Goal: Task Accomplishment & Management: Use online tool/utility

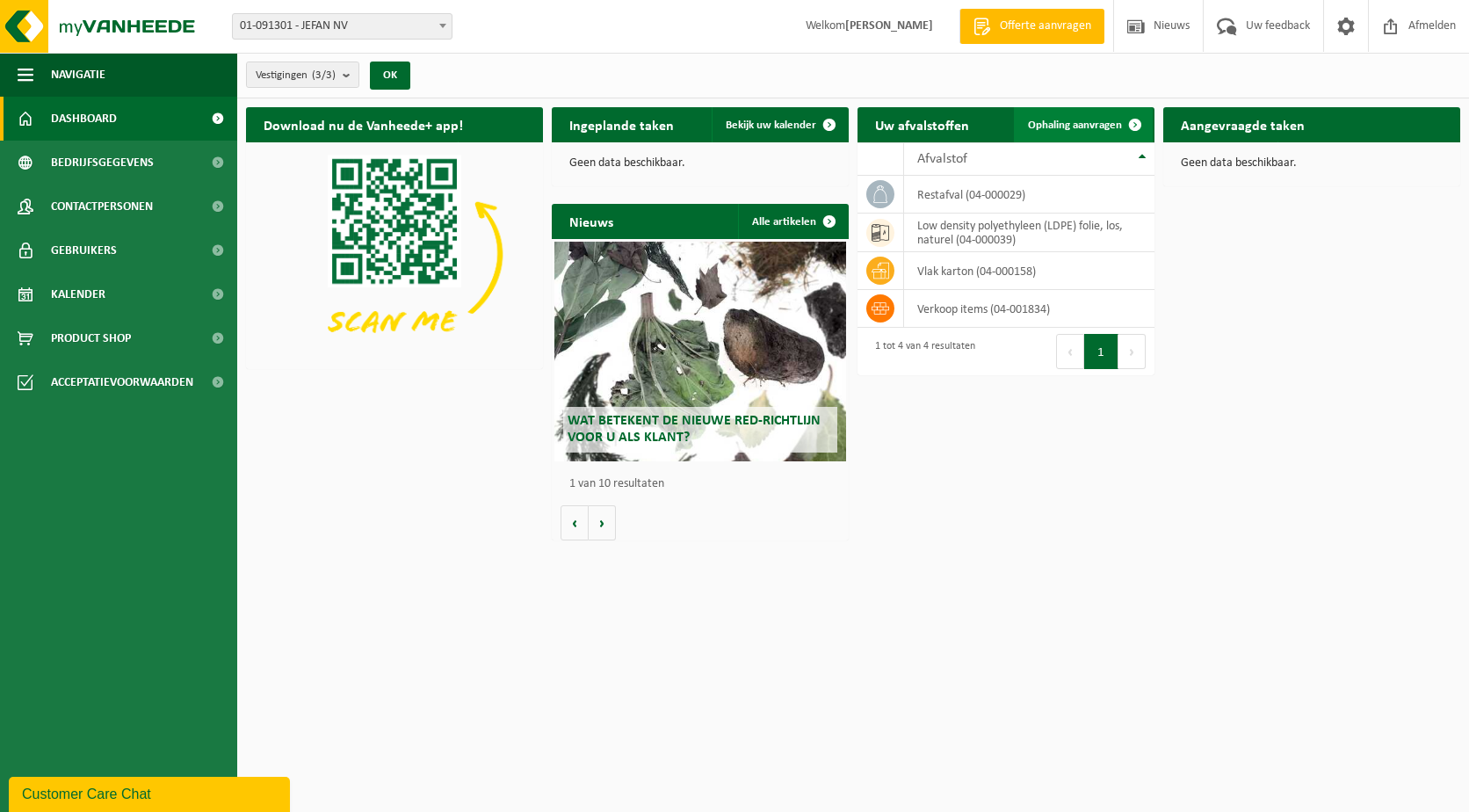
click at [1105, 120] on span "Ophaling aanvragen" at bounding box center [1075, 126] width 94 height 12
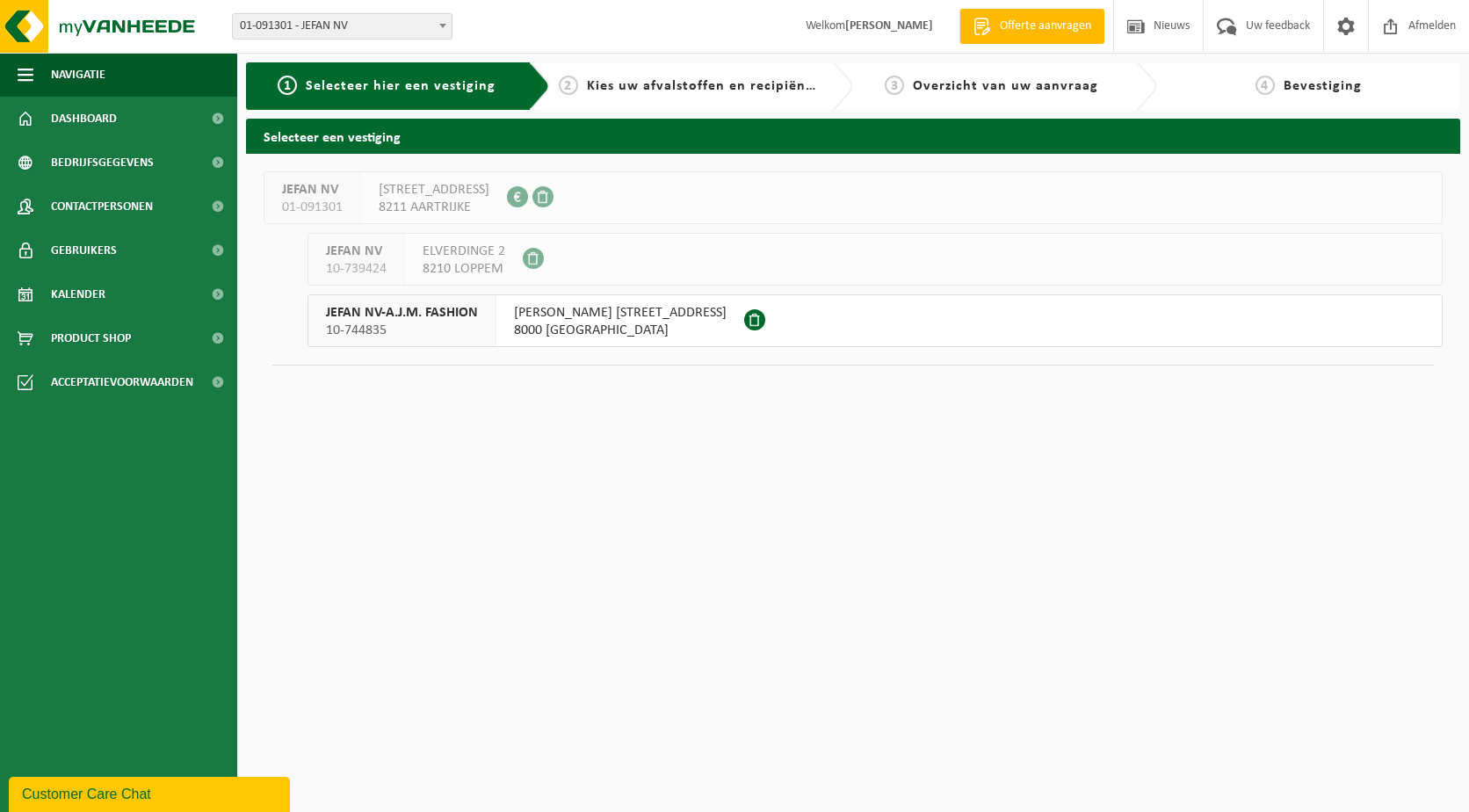
click at [579, 315] on span "KORTE GOTEVLIETSTRAAT 2" at bounding box center [621, 313] width 212 height 18
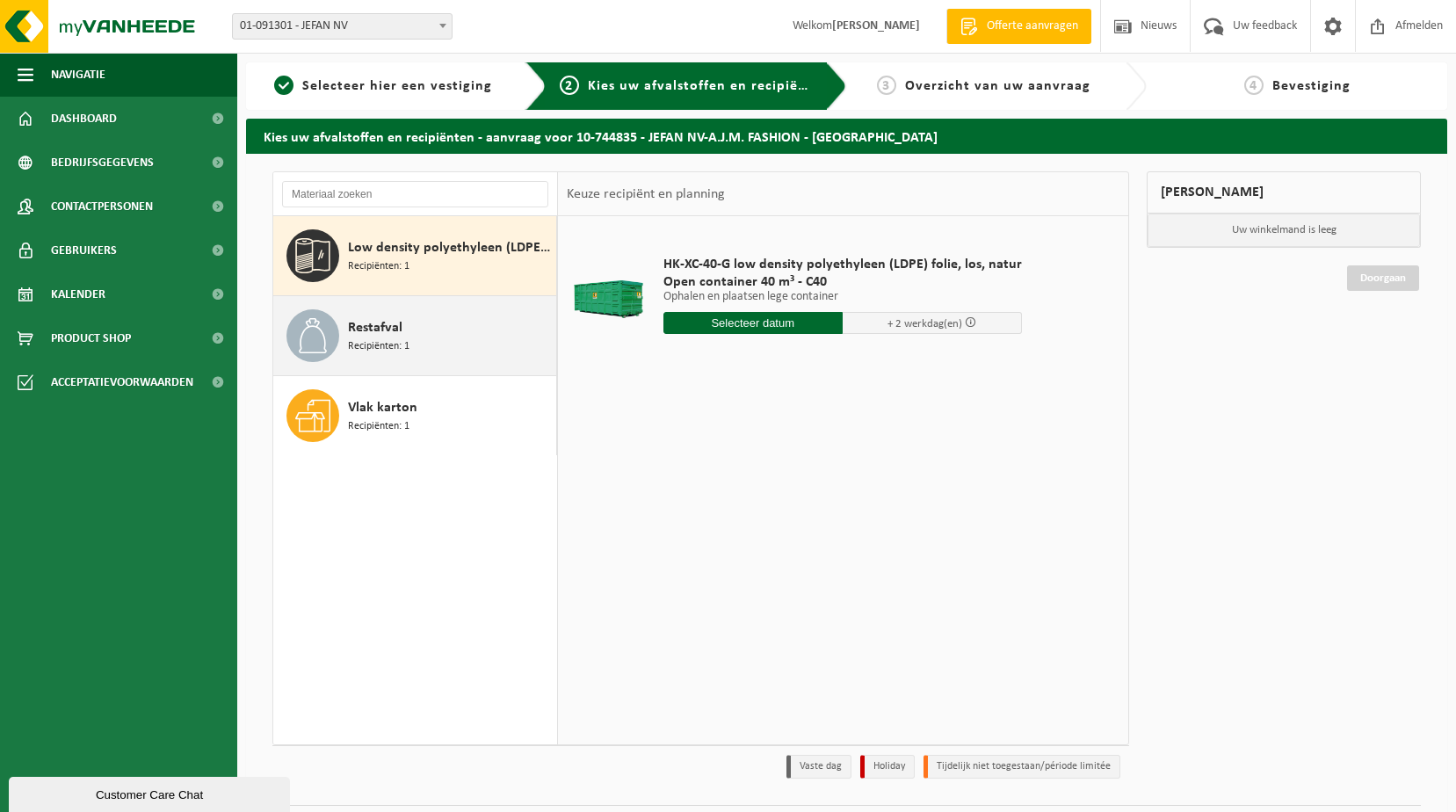
click at [414, 340] on div "Restafval Recipiënten: 1" at bounding box center [449, 336] width 204 height 53
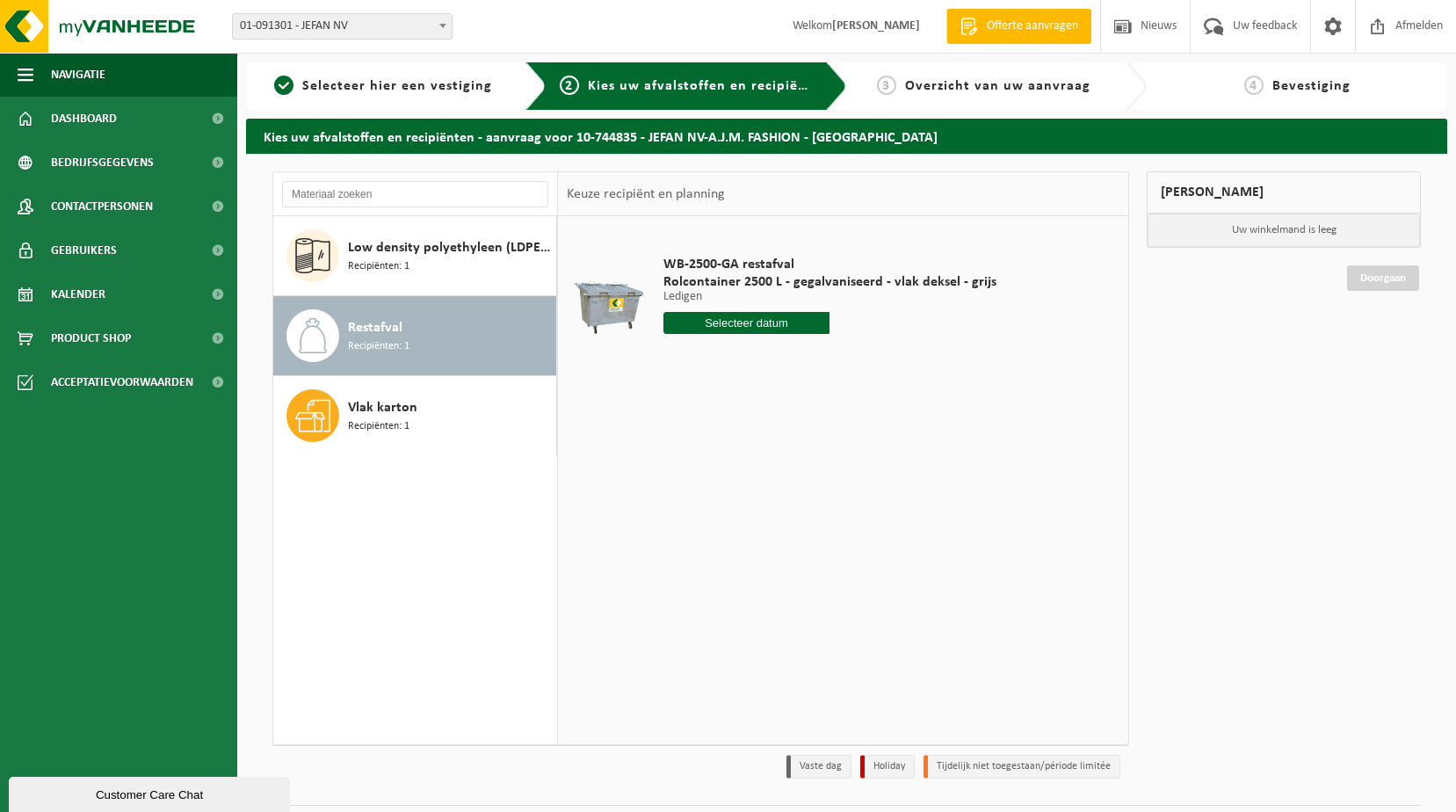
click at [812, 321] on input "text" at bounding box center [746, 322] width 167 height 22
click at [712, 444] on div "9" at bounding box center [711, 450] width 31 height 28
type input "Van 2025-09-09"
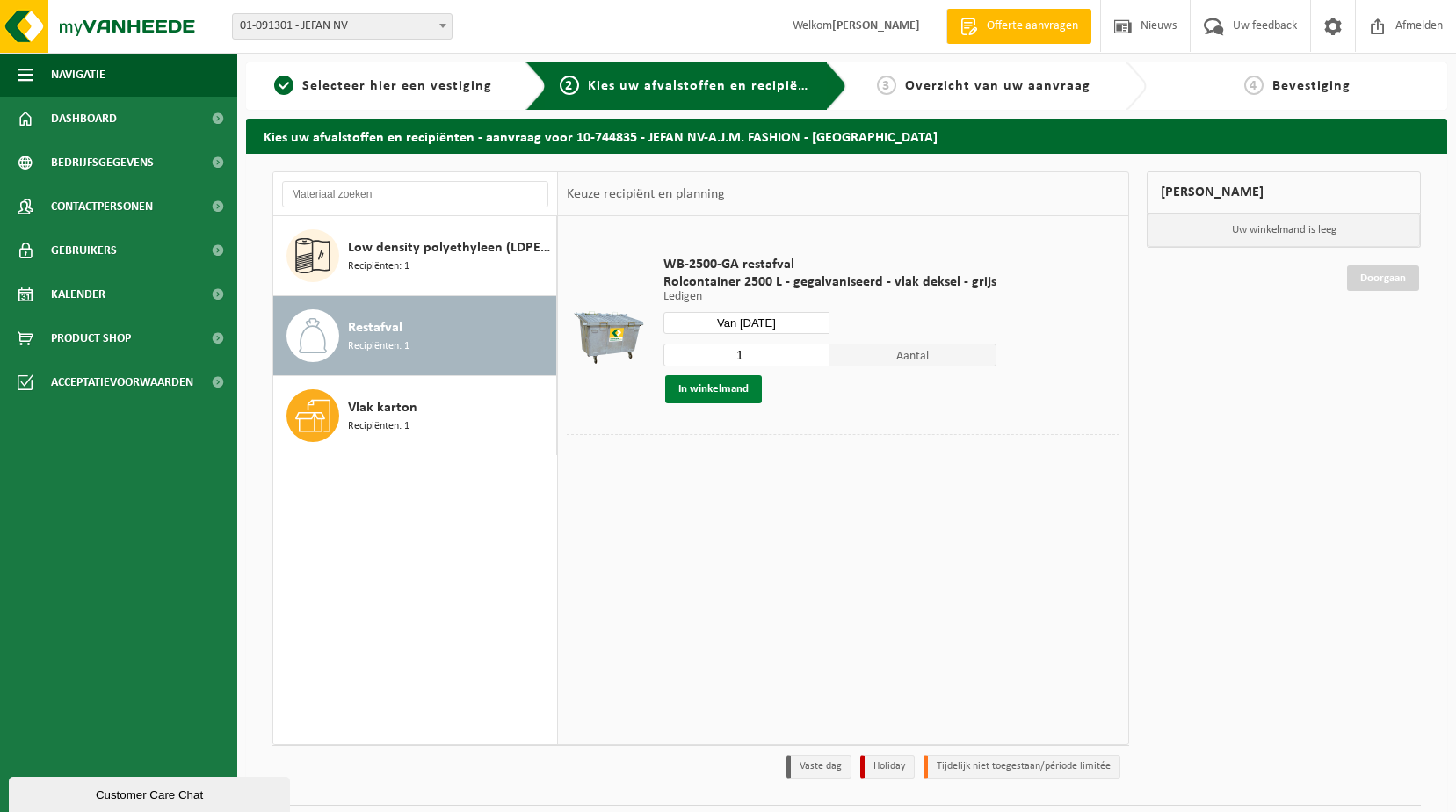
click at [736, 386] on button "In winkelmand" at bounding box center [713, 388] width 96 height 28
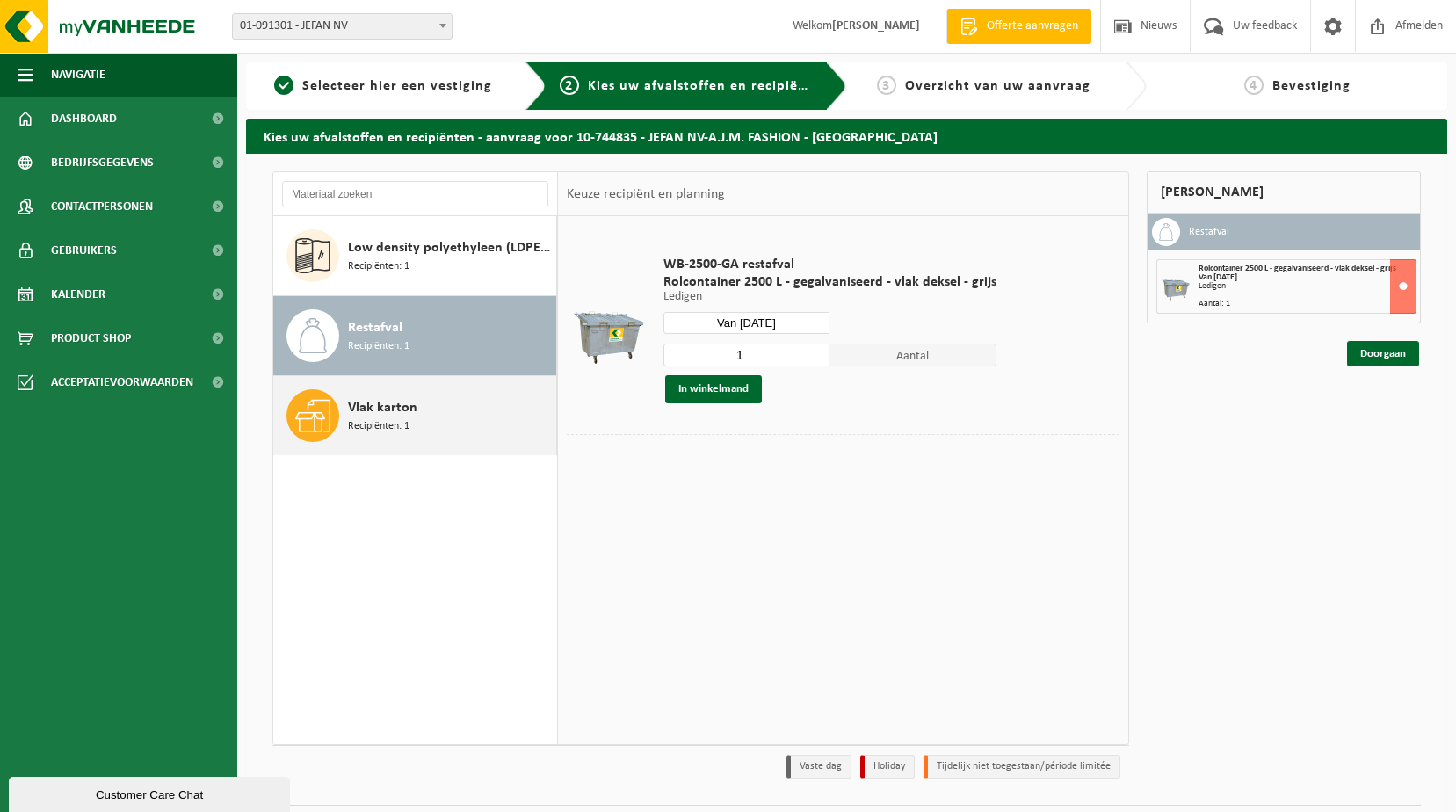
click at [445, 393] on div "Vlak karton Recipiënten: 1" at bounding box center [449, 416] width 204 height 53
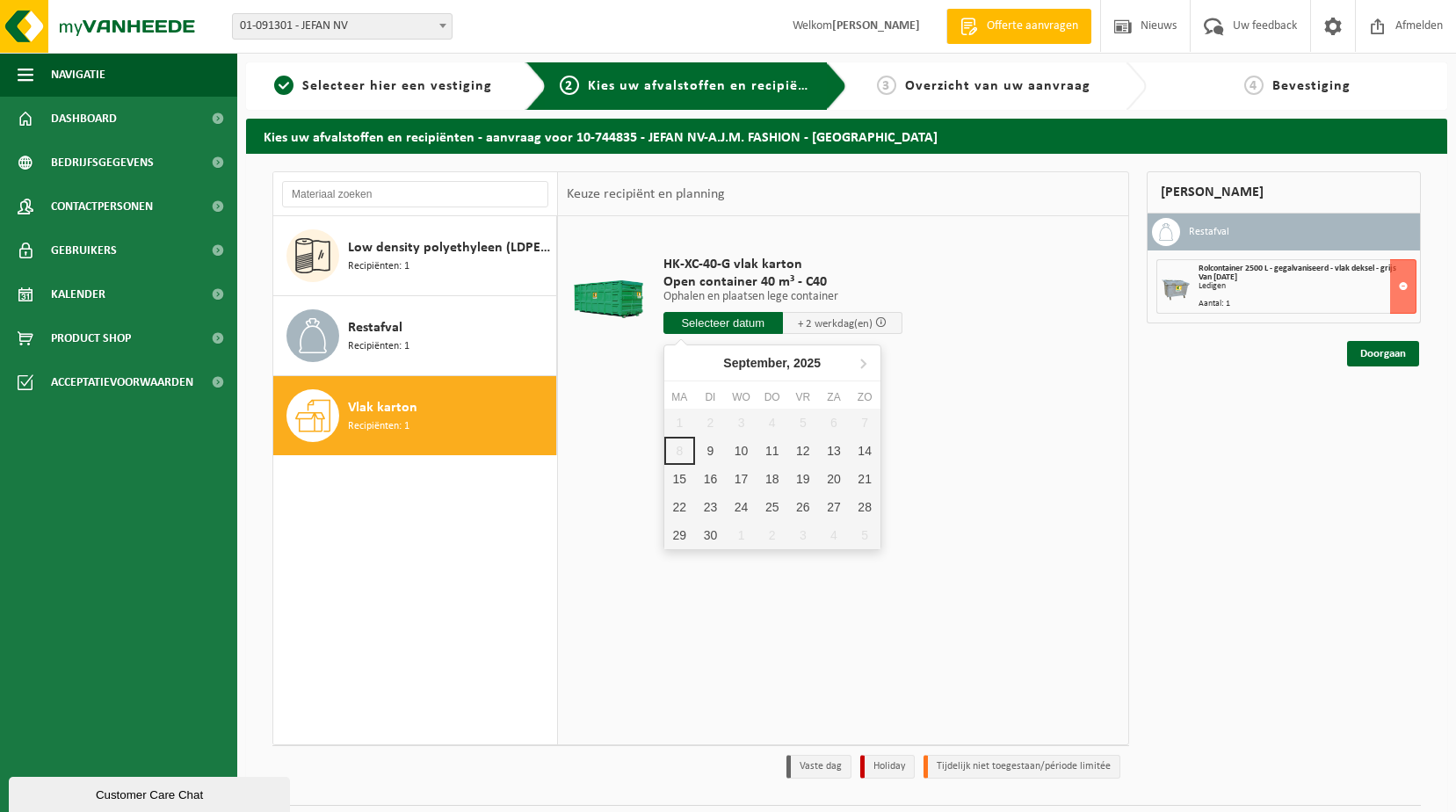
click at [684, 326] on input "text" at bounding box center [723, 322] width 120 height 22
click at [718, 452] on div "9" at bounding box center [711, 450] width 31 height 28
type input "Van 2025-09-09"
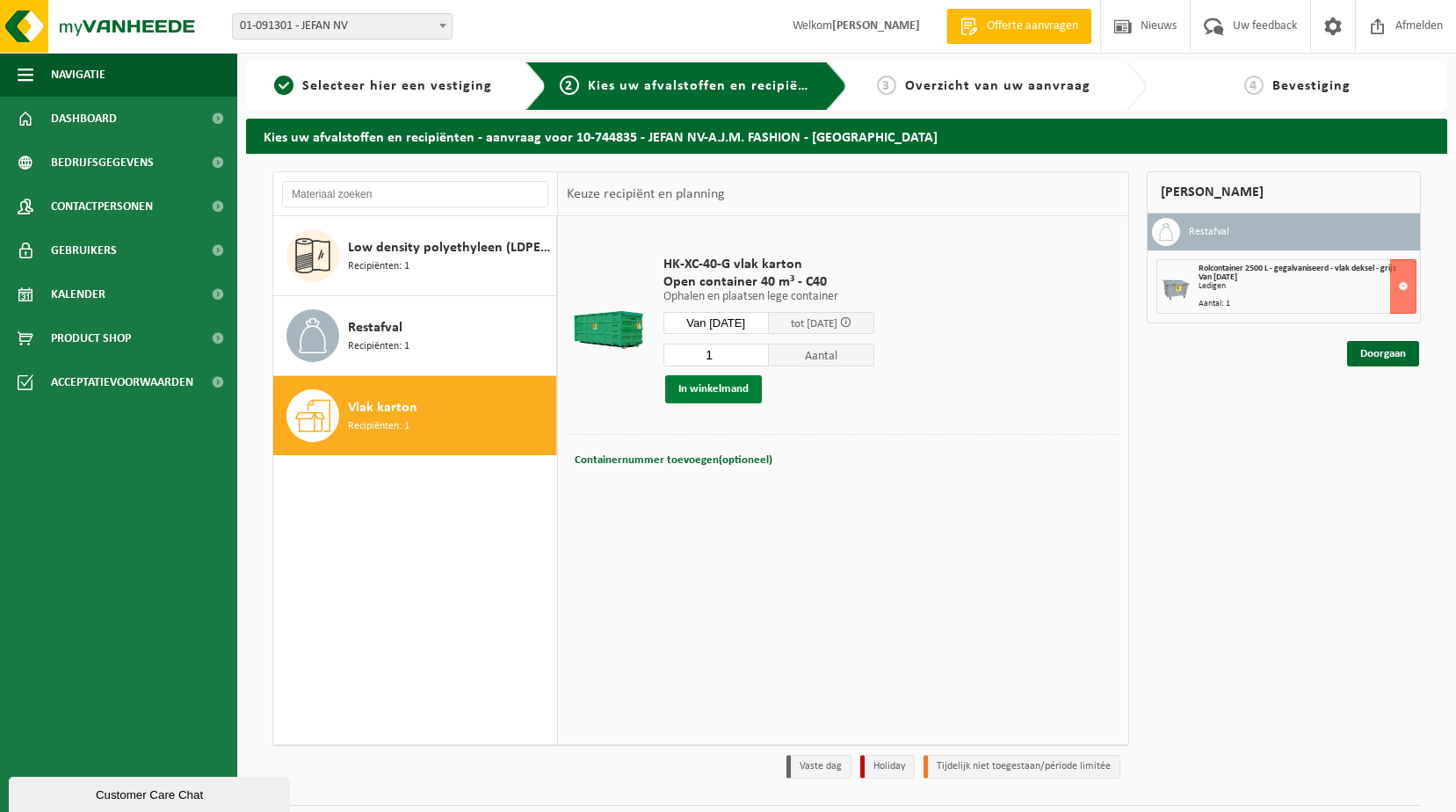
click at [730, 399] on button "In winkelmand" at bounding box center [713, 388] width 96 height 28
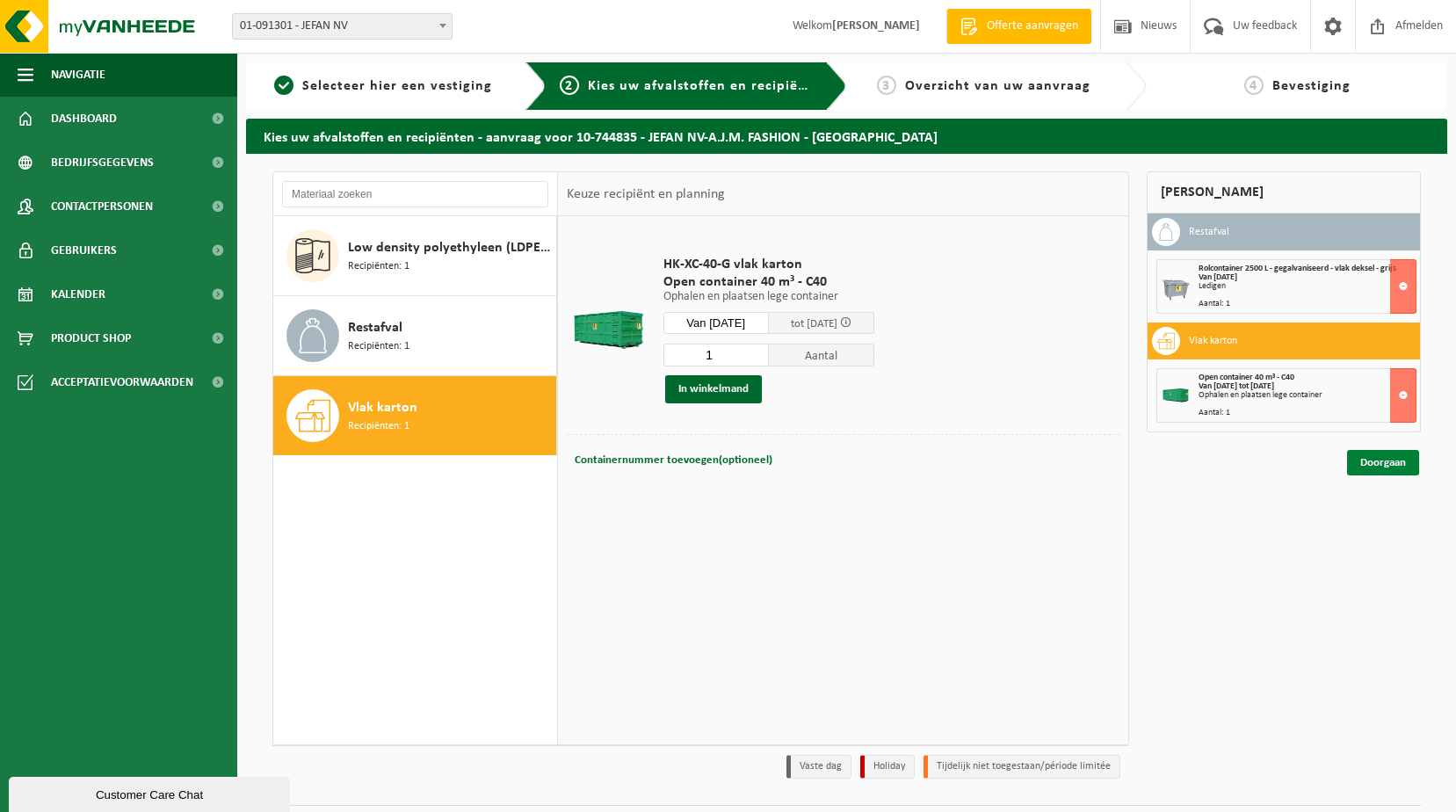
click at [1404, 460] on link "Doorgaan" at bounding box center [1383, 462] width 72 height 25
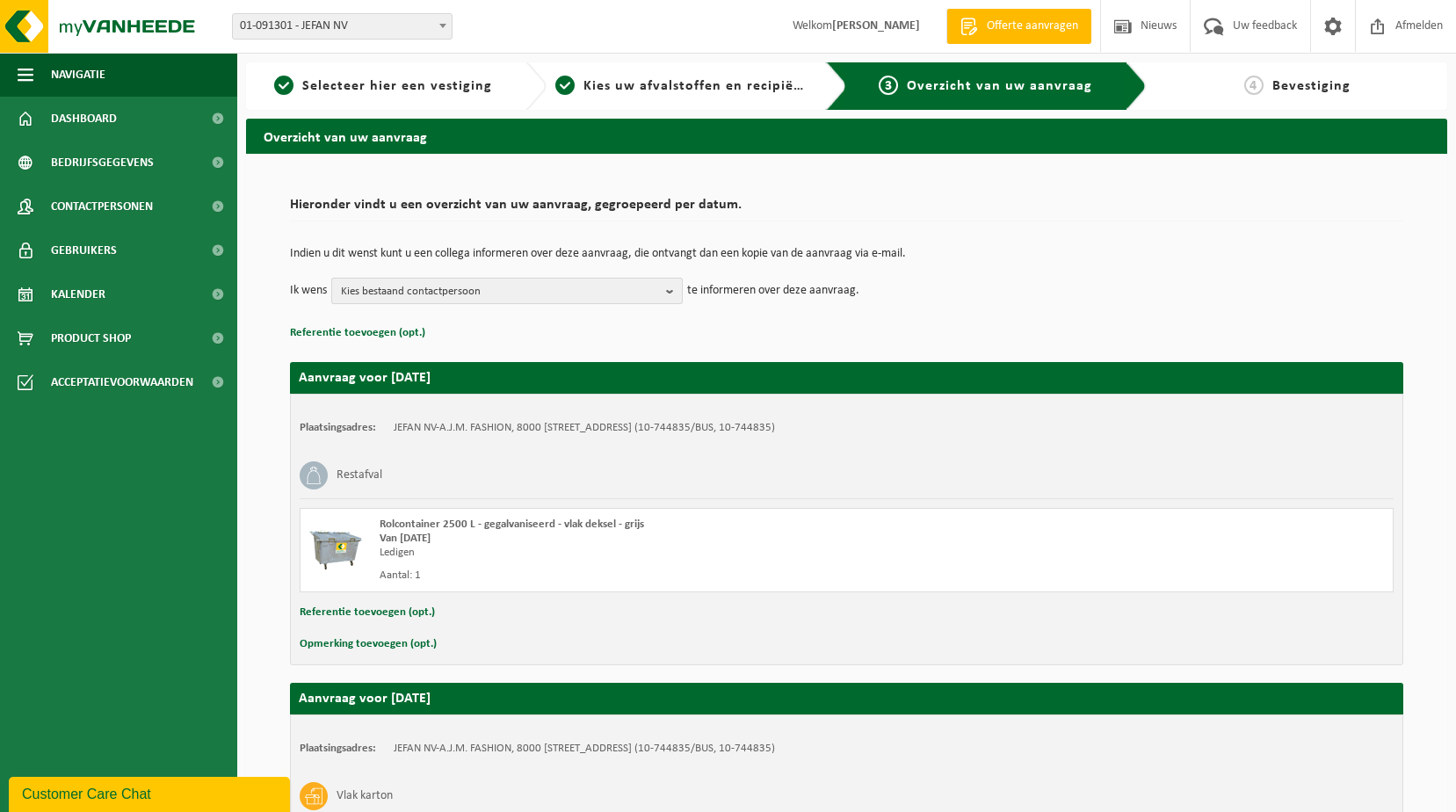
click at [458, 286] on span "Kies bestaand contactpersoon" at bounding box center [500, 291] width 318 height 26
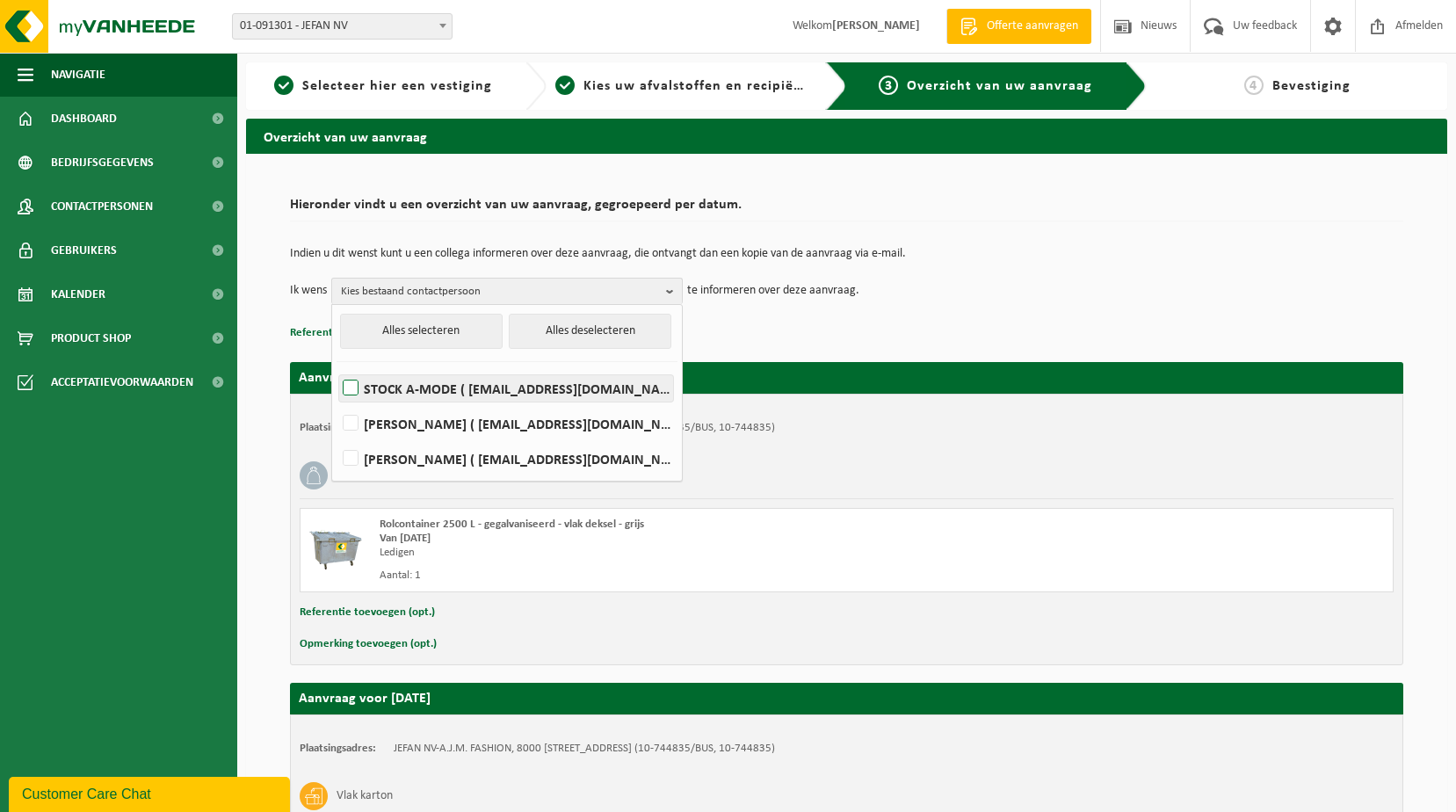
click at [431, 393] on label "STOCK A-MODE ( stock@amode.be )" at bounding box center [505, 388] width 334 height 26
click at [337, 366] on input "STOCK A-MODE ( stock@amode.be )" at bounding box center [336, 365] width 1 height 1
checkbox input "true"
click at [752, 314] on div "Indien u dit wenst kunt u een collega informeren over deze aanvraag, die ontvan…" at bounding box center [846, 276] width 1113 height 92
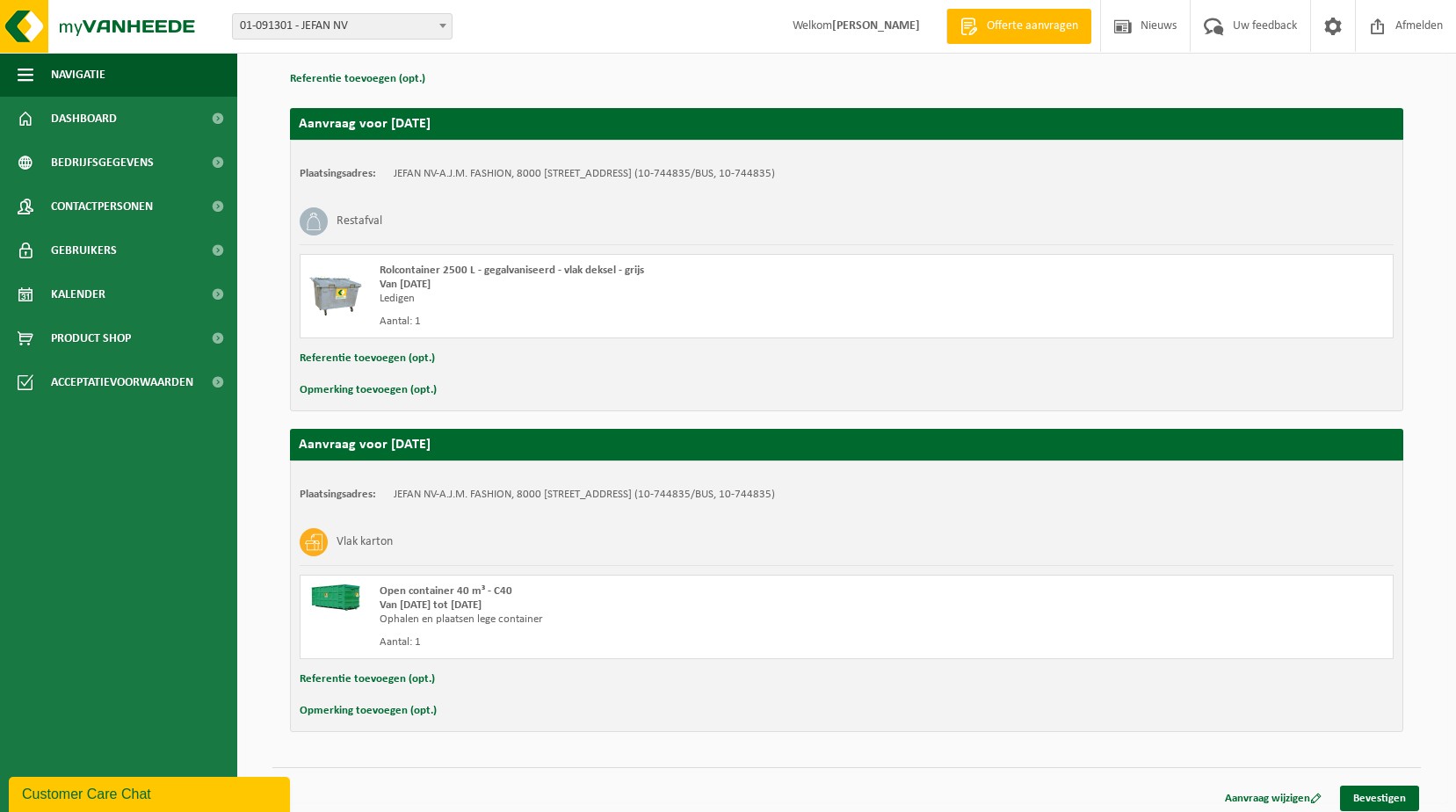
scroll to position [263, 0]
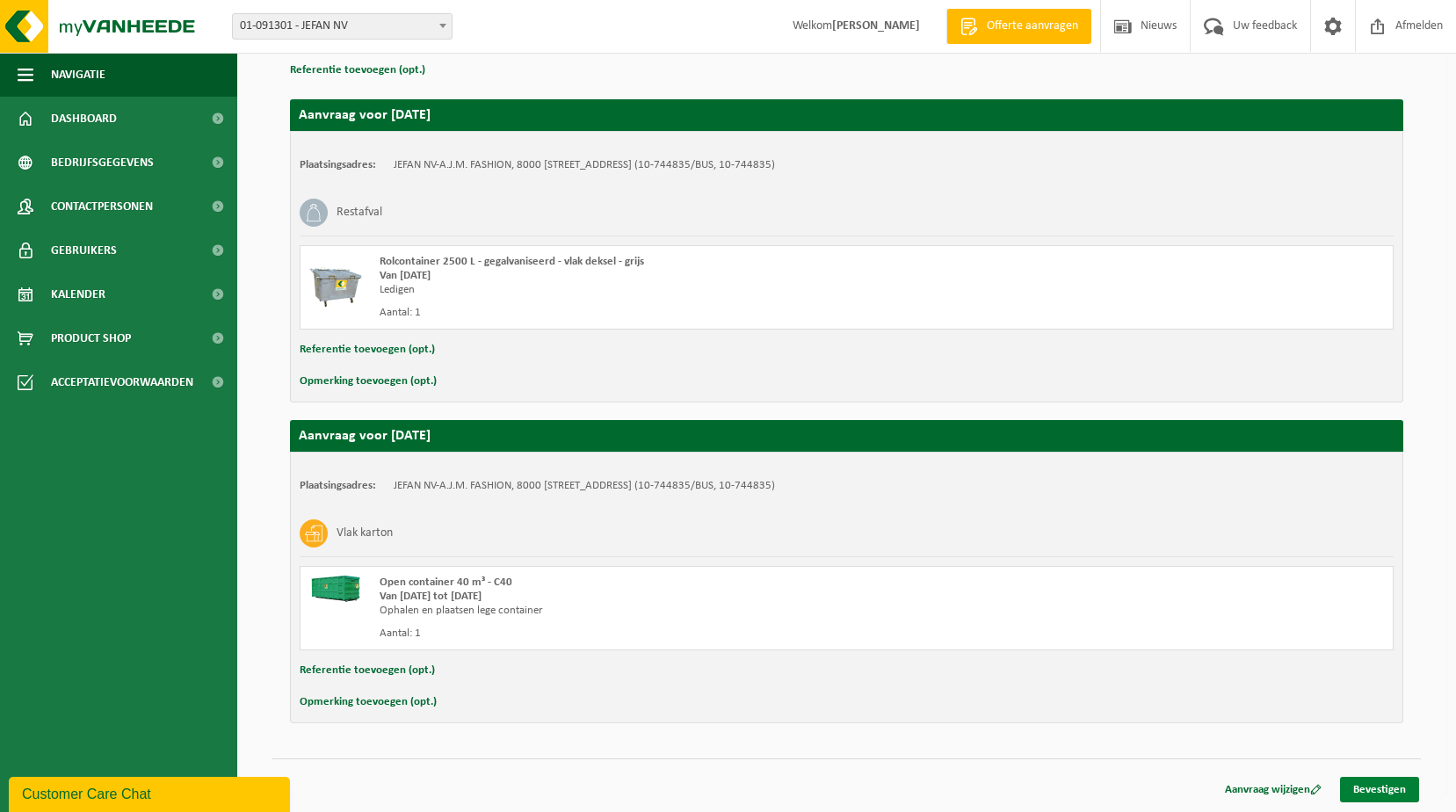
click at [1360, 785] on link "Bevestigen" at bounding box center [1379, 789] width 79 height 25
